Goal: Navigation & Orientation: Go to known website

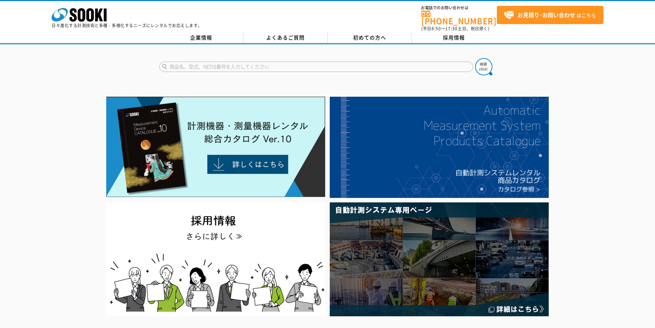
click at [654, 49] on div at bounding box center [327, 60] width 655 height 33
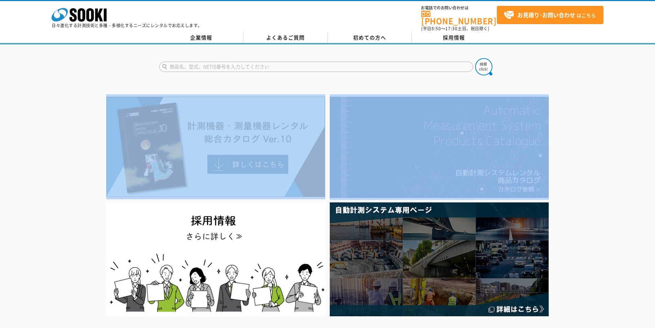
drag, startPoint x: 654, startPoint y: 49, endPoint x: 673, endPoint y: 120, distance: 73.1
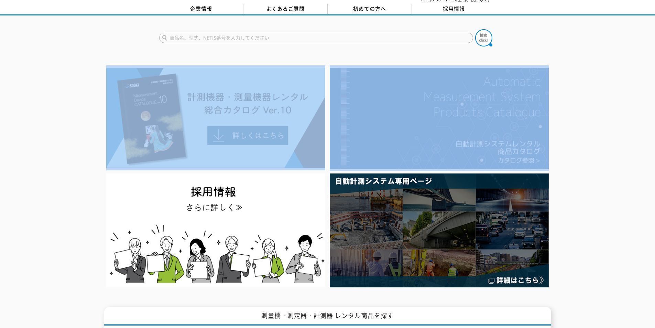
scroll to position [15, 0]
